Goal: Task Accomplishment & Management: Manage account settings

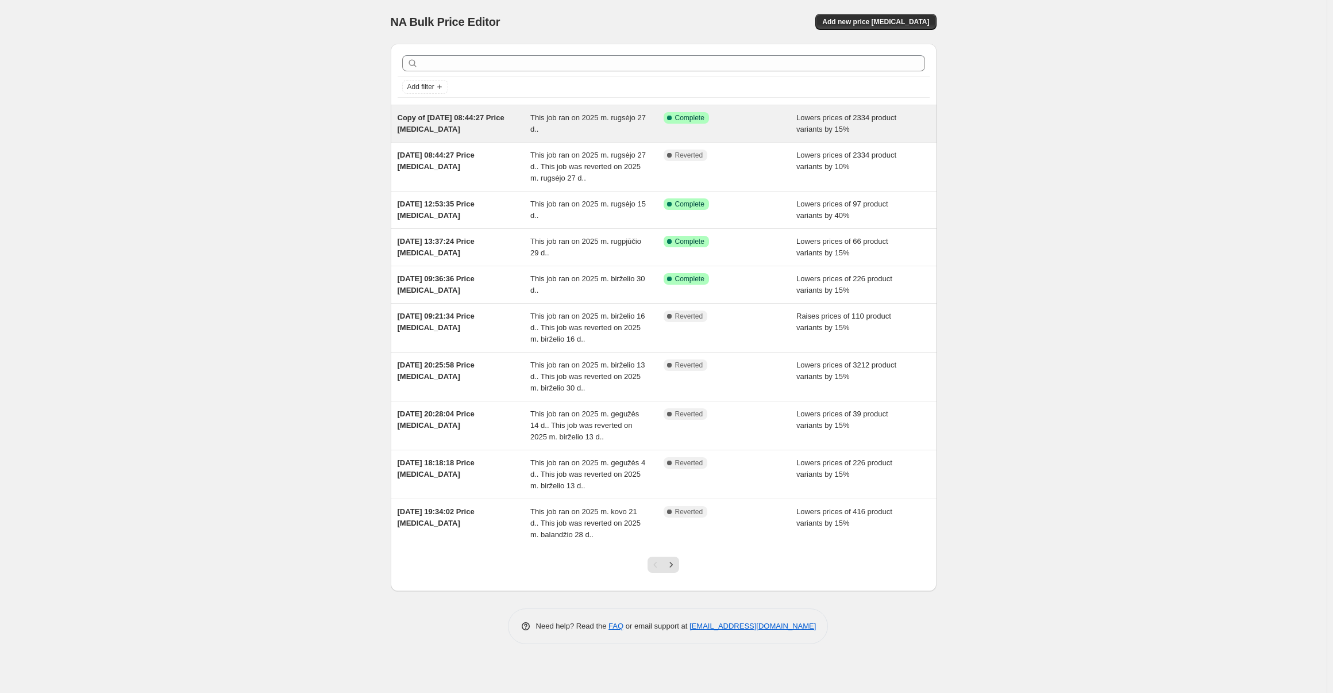
click at [464, 129] on div "Copy of [DATE] 08:44:27 Price [MEDICAL_DATA]" at bounding box center [464, 123] width 133 height 23
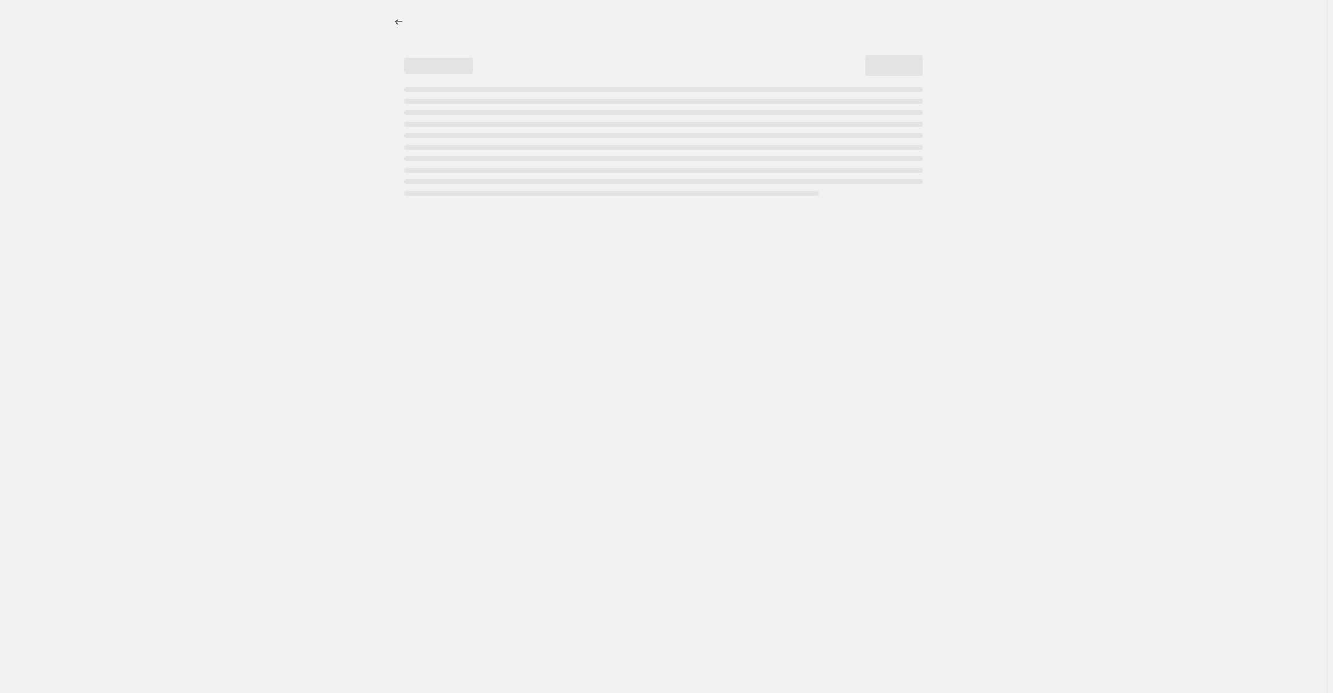
select select "percentage"
select select "collection"
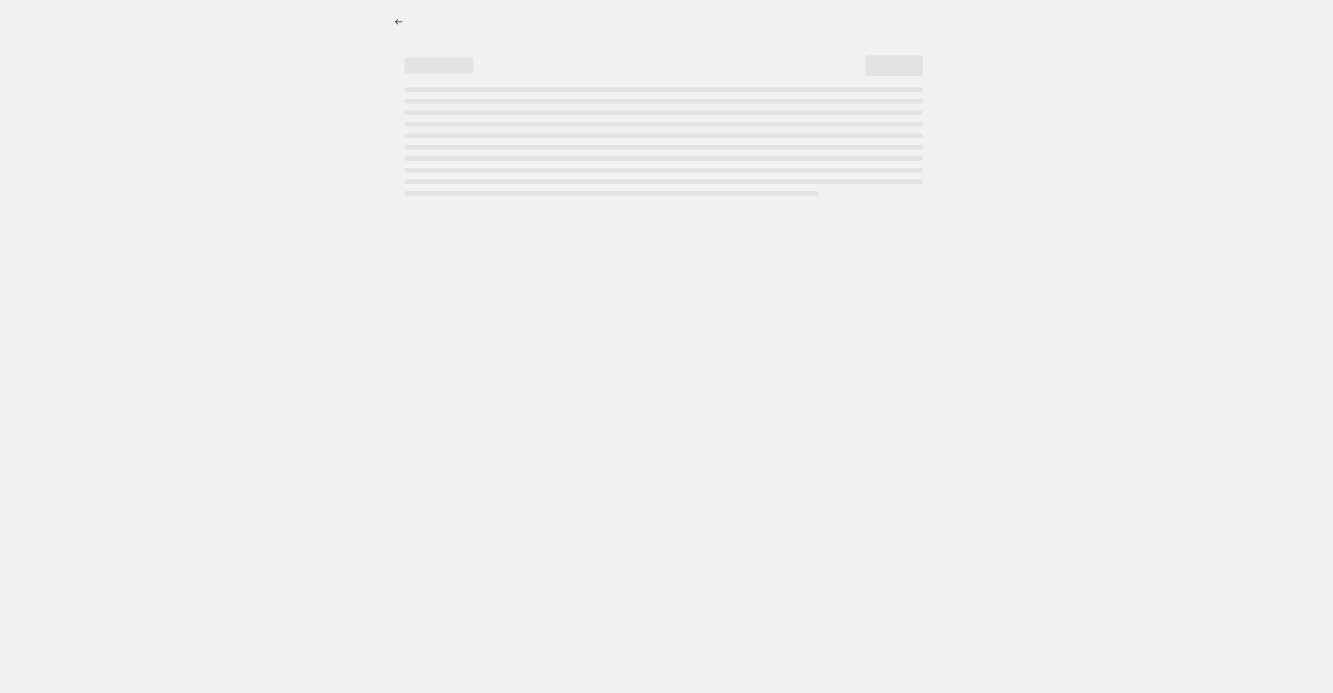
select select "collection"
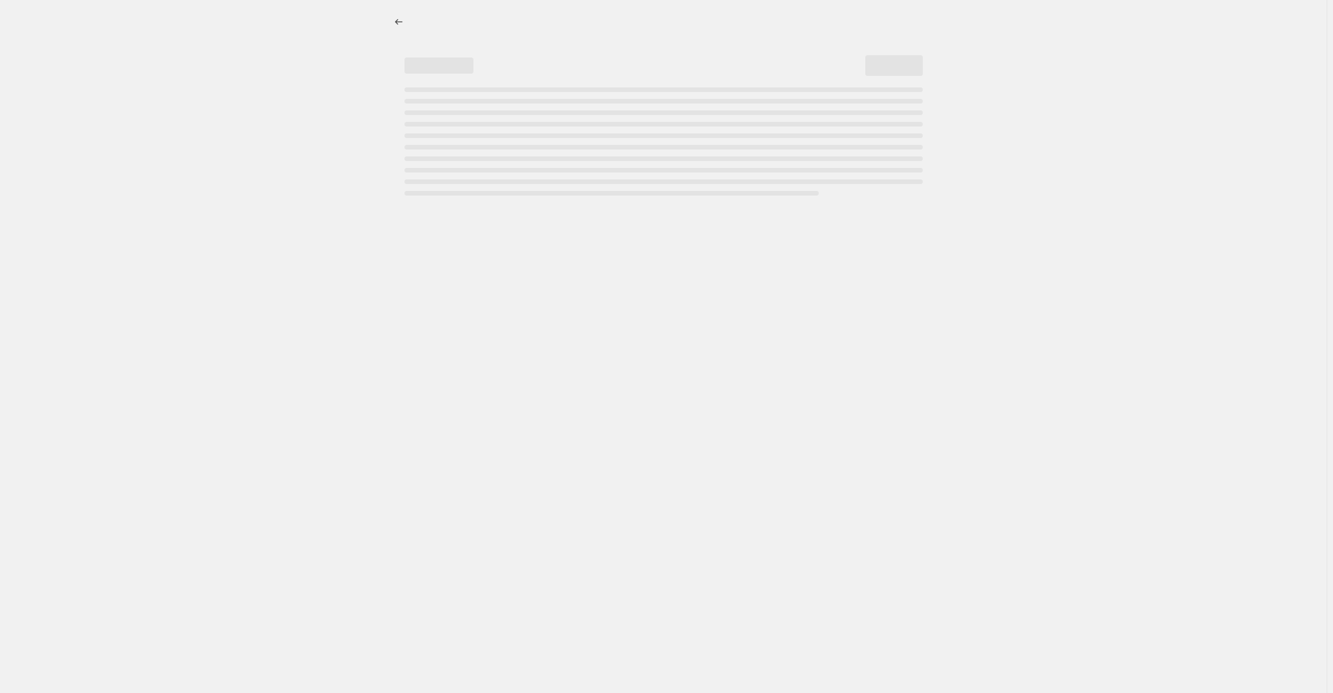
select select "collection"
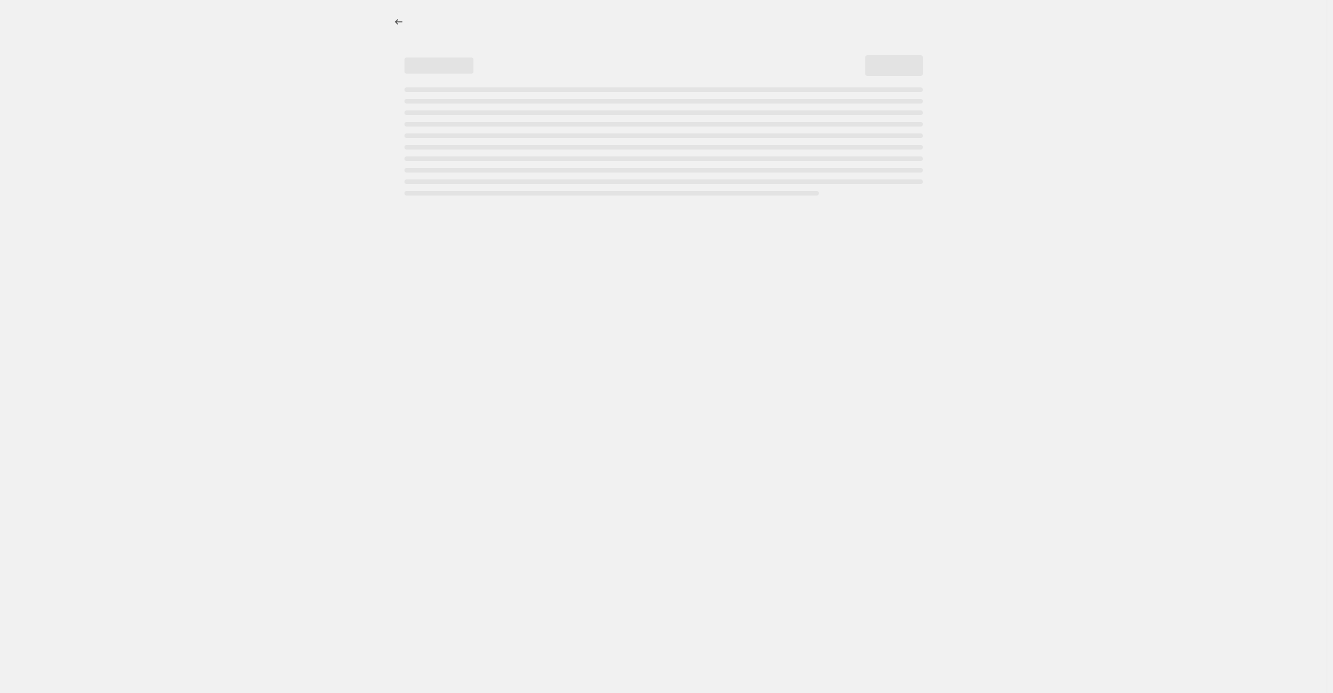
select select "collection"
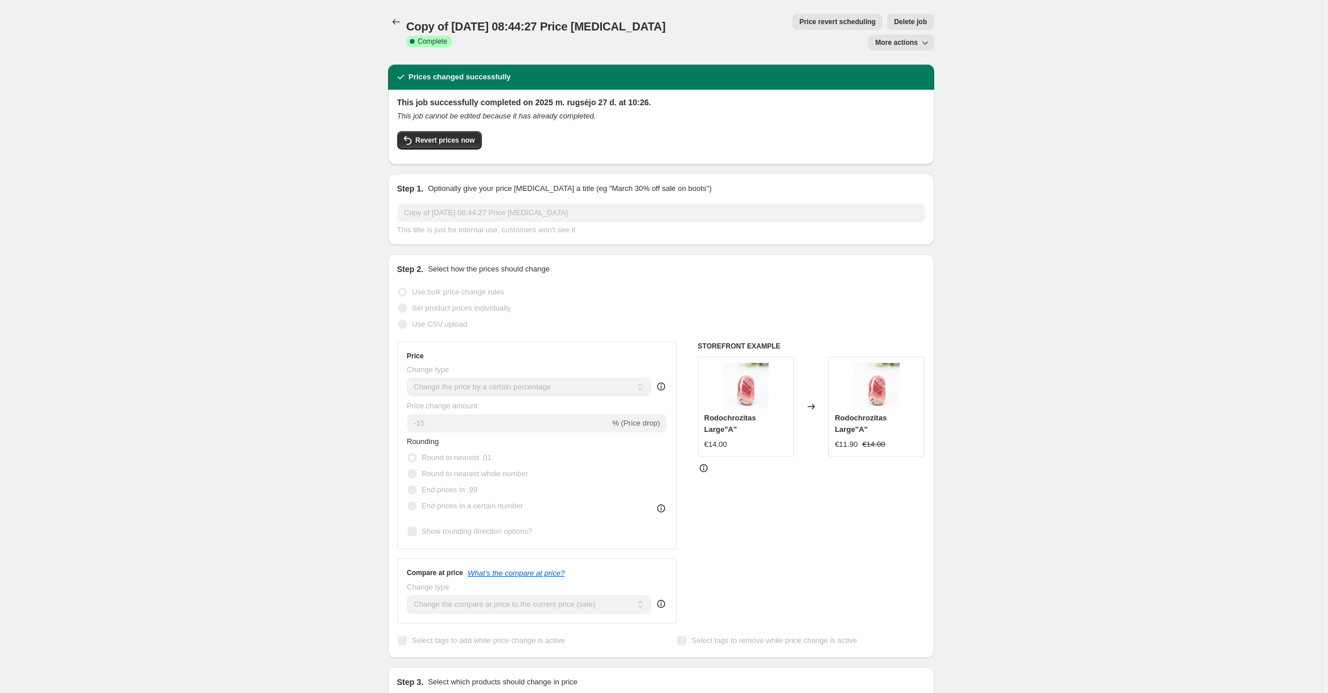
click at [799, 22] on span "Price revert scheduling" at bounding box center [837, 21] width 76 height 9
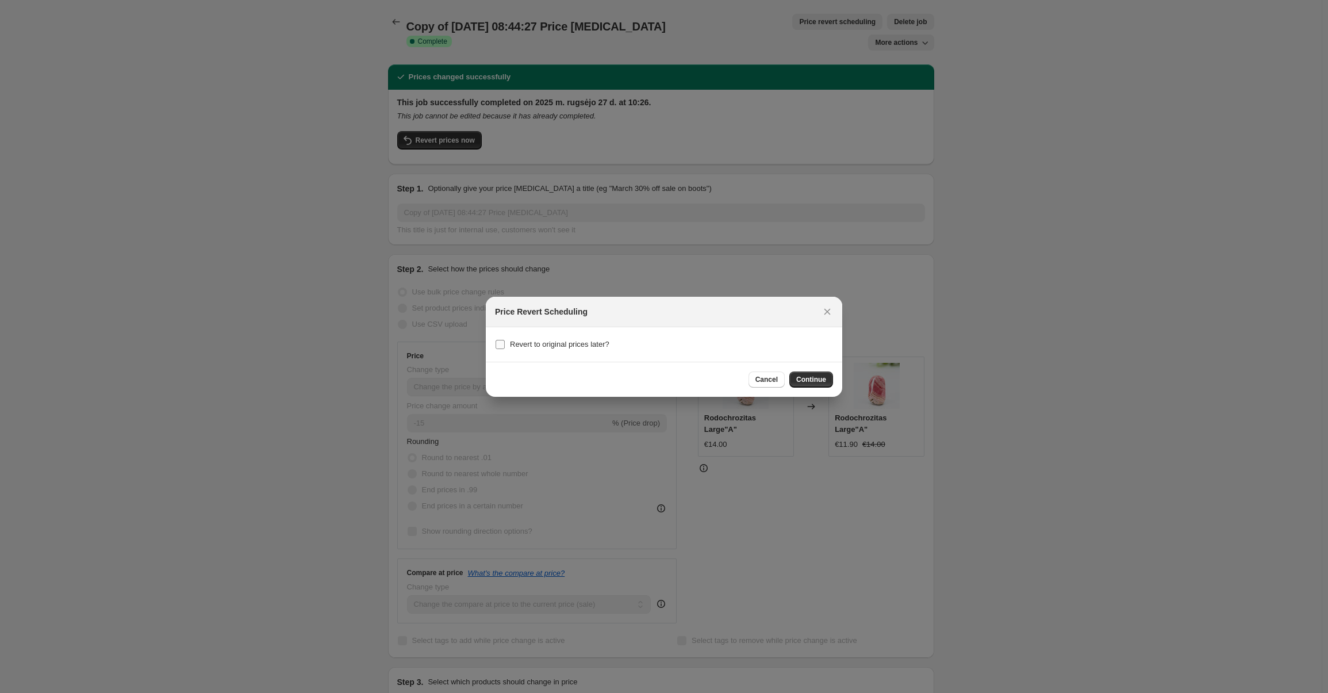
click at [557, 346] on span "Revert to original prices later?" at bounding box center [559, 344] width 99 height 9
click at [505, 346] on input "Revert to original prices later?" at bounding box center [499, 344] width 9 height 9
checkbox input "true"
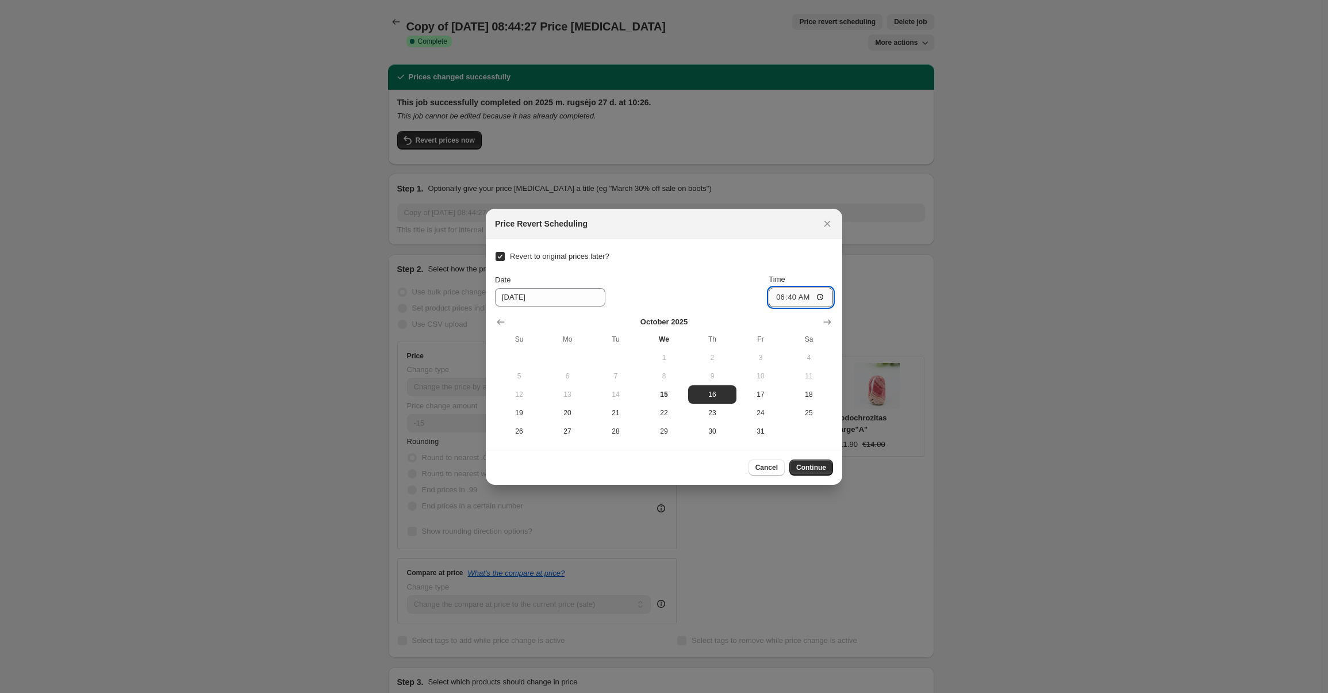
click at [803, 301] on input "06:40" at bounding box center [800, 297] width 64 height 20
click at [791, 302] on input "06:40" at bounding box center [800, 297] width 64 height 20
type input "07:55"
click at [520, 297] on input "[DATE]" at bounding box center [550, 297] width 110 height 18
type input "[DATE]"
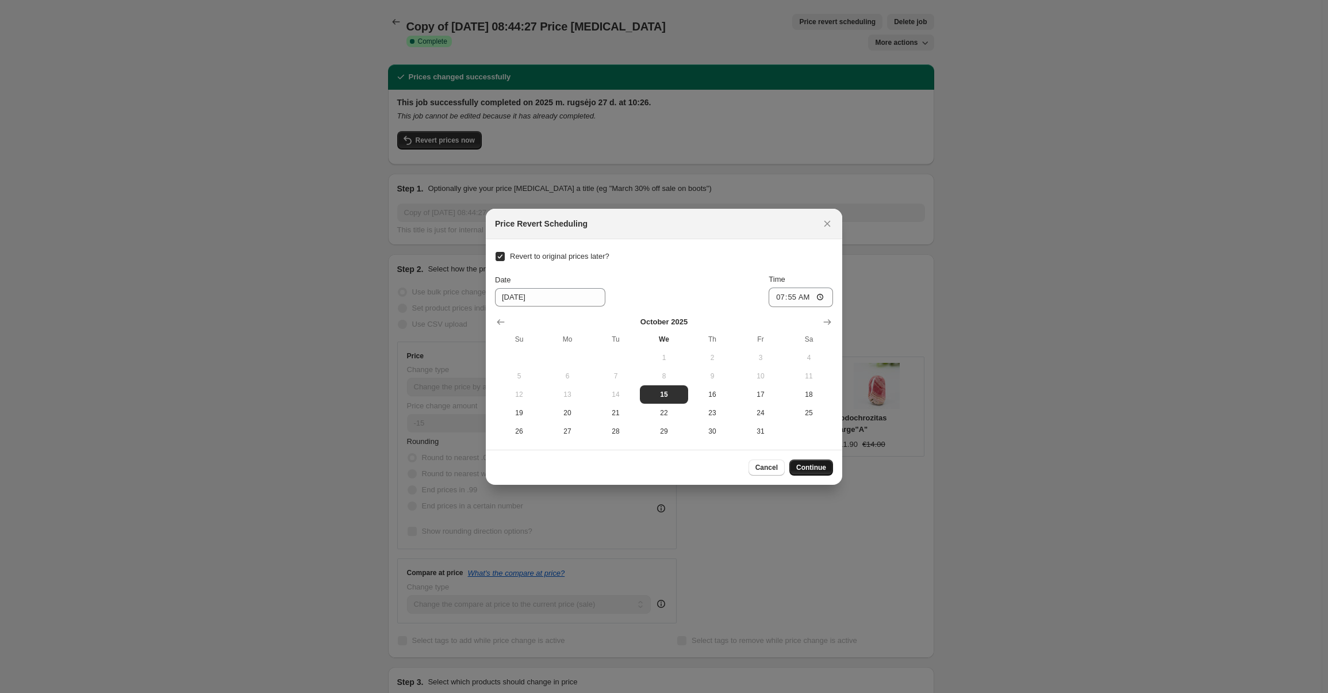
click at [816, 465] on span "Continue" at bounding box center [811, 467] width 30 height 9
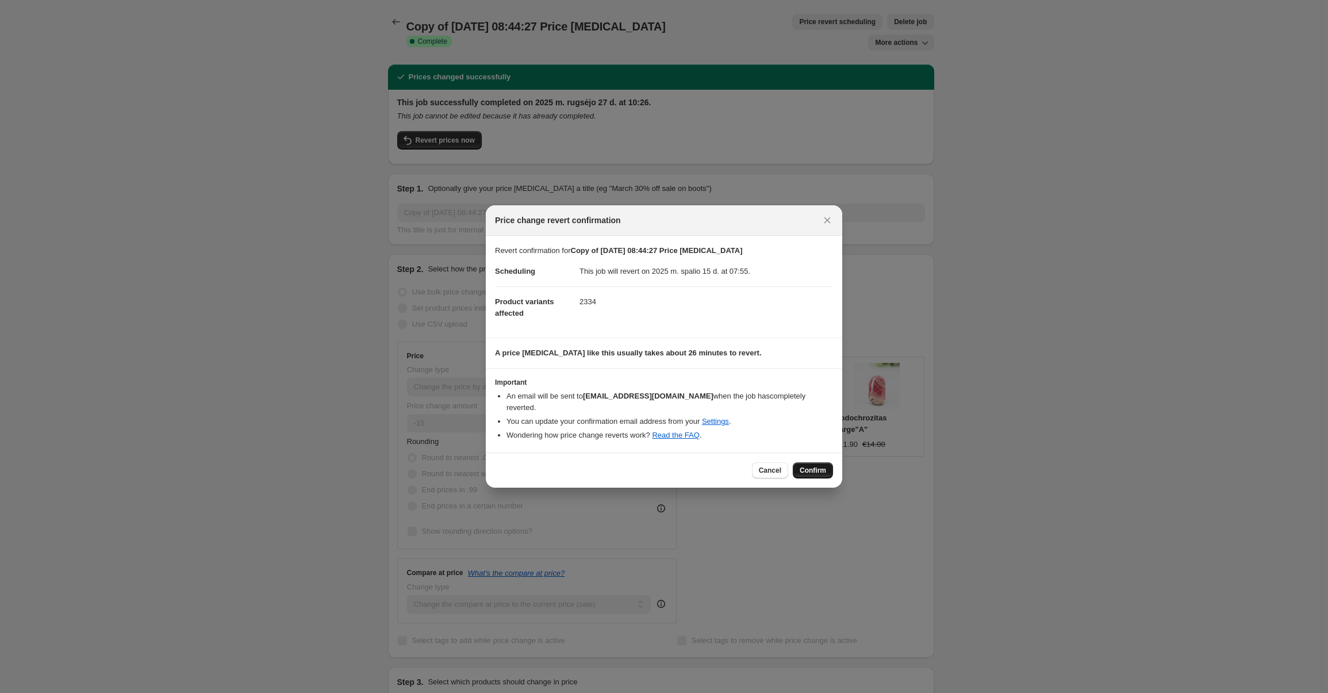
click at [806, 466] on span "Confirm" at bounding box center [813, 470] width 26 height 9
